Goal: Task Accomplishment & Management: Use online tool/utility

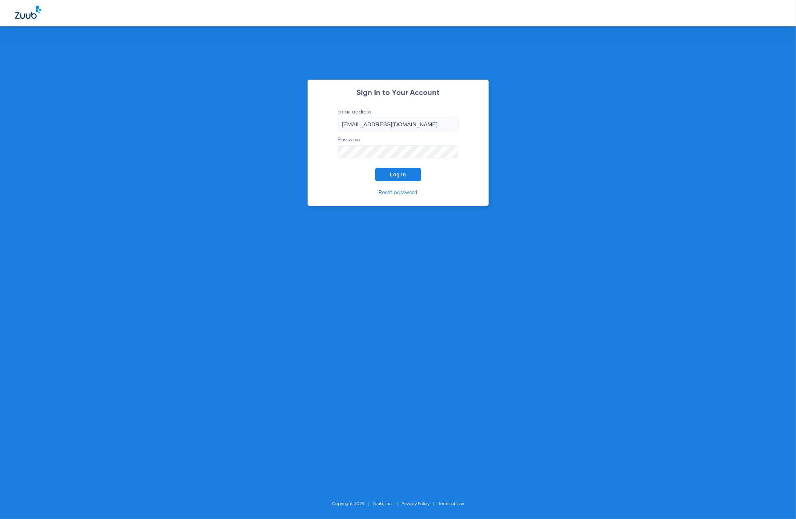
click at [403, 172] on span "Log In" at bounding box center [398, 174] width 16 height 6
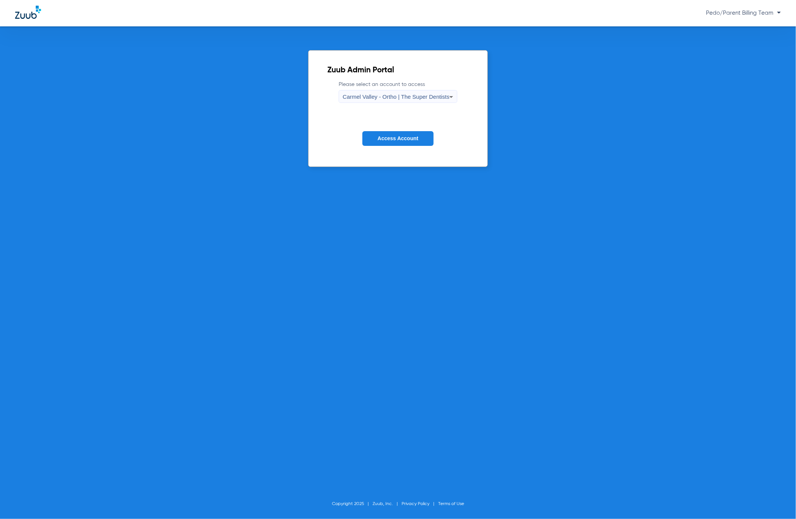
click at [391, 95] on span "Carmel Valley - Ortho | The Super Dentists" at bounding box center [396, 96] width 107 height 6
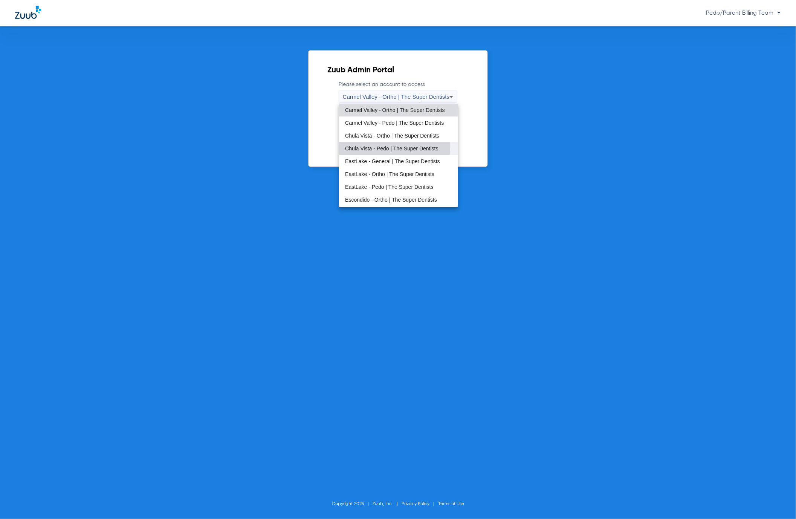
click at [376, 148] on span "Chula Vista - Pedo | The Super Dentists" at bounding box center [391, 148] width 93 height 5
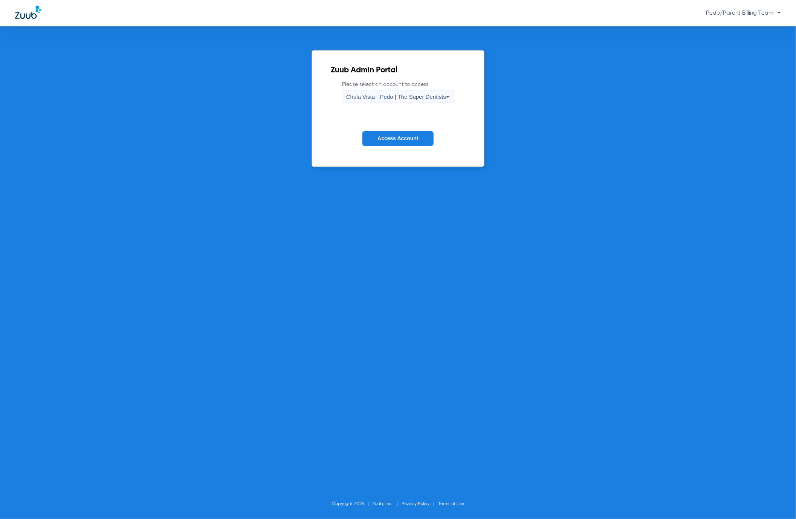
click at [401, 142] on button "Access Account" at bounding box center [397, 138] width 71 height 15
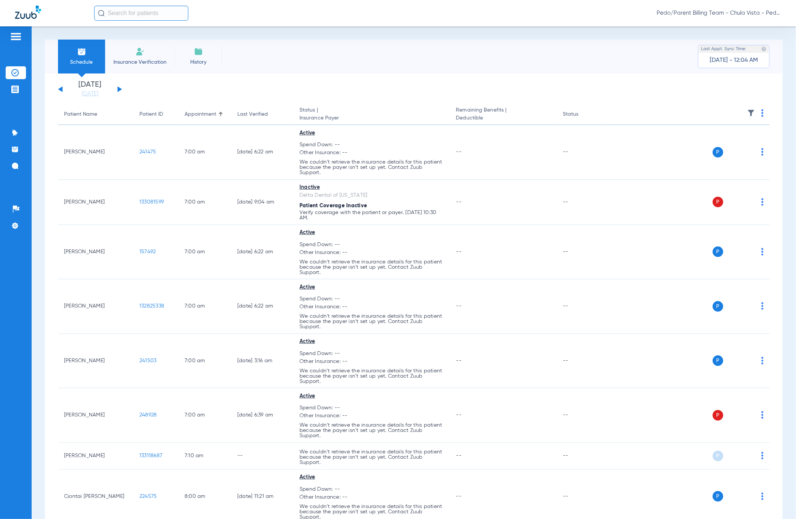
click at [116, 87] on div "[DATE] [DATE] [DATE] [DATE] [DATE] [DATE] [DATE] [DATE] [DATE] [DATE] [DATE] [D…" at bounding box center [90, 89] width 64 height 17
click at [119, 89] on button at bounding box center [120, 89] width 5 height 6
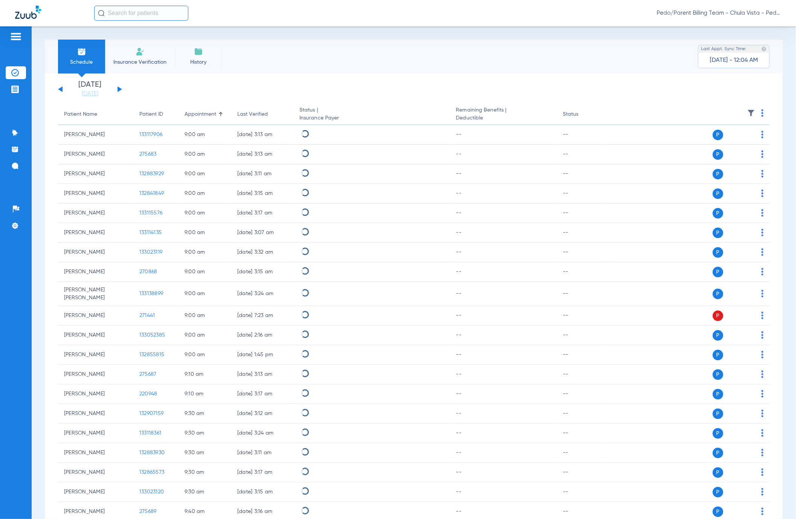
click at [761, 112] on img at bounding box center [762, 113] width 2 height 8
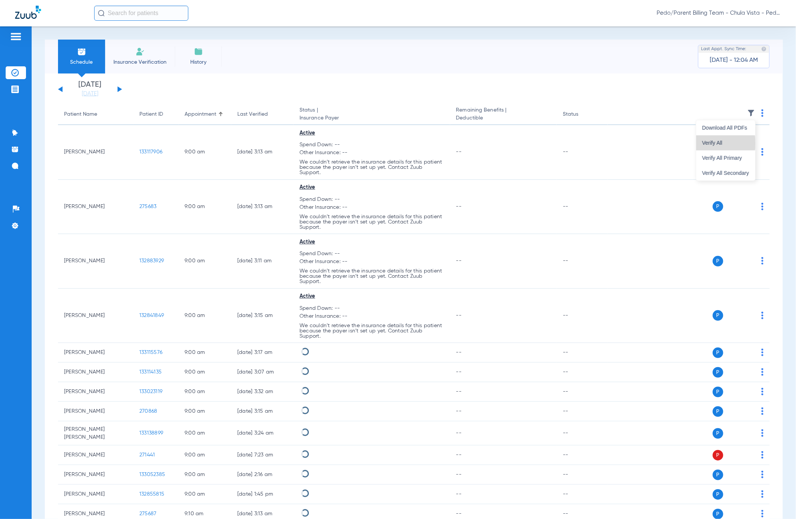
click at [708, 143] on span "Verify All" at bounding box center [725, 142] width 47 height 5
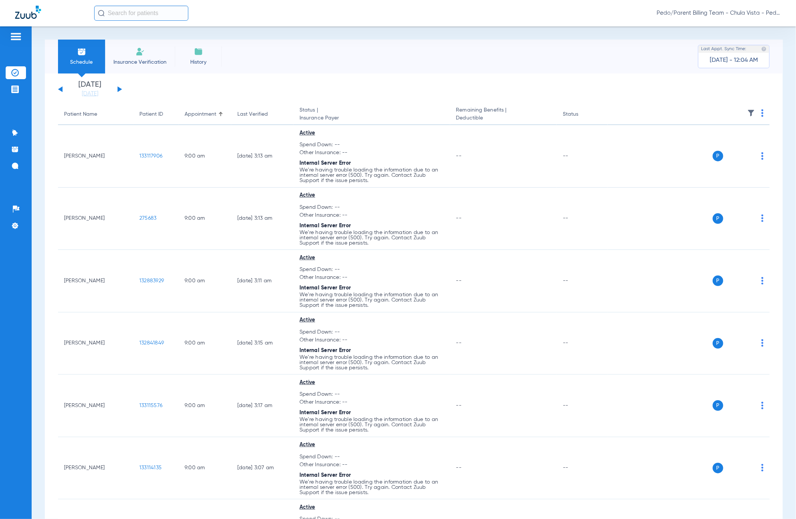
click at [755, 113] on th at bounding box center [688, 114] width 162 height 21
click at [761, 113] on img at bounding box center [762, 113] width 2 height 8
click at [716, 137] on button "Verify All" at bounding box center [725, 142] width 59 height 15
